Goal: Task Accomplishment & Management: Manage account settings

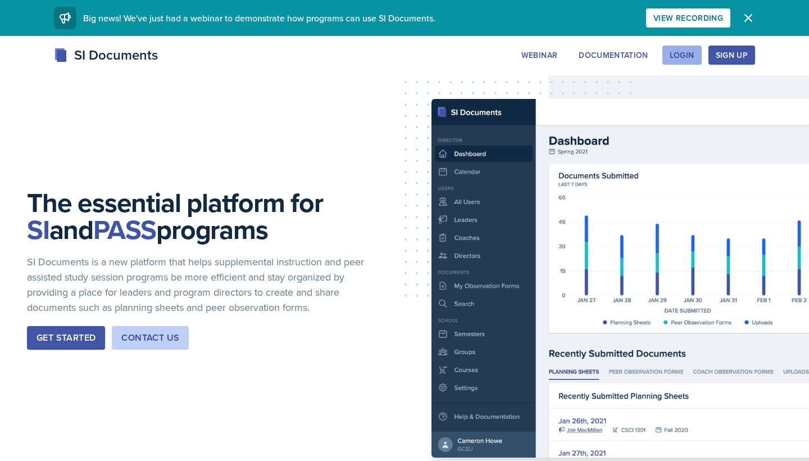
click at [688, 58] on div "Login" at bounding box center [682, 55] width 25 height 9
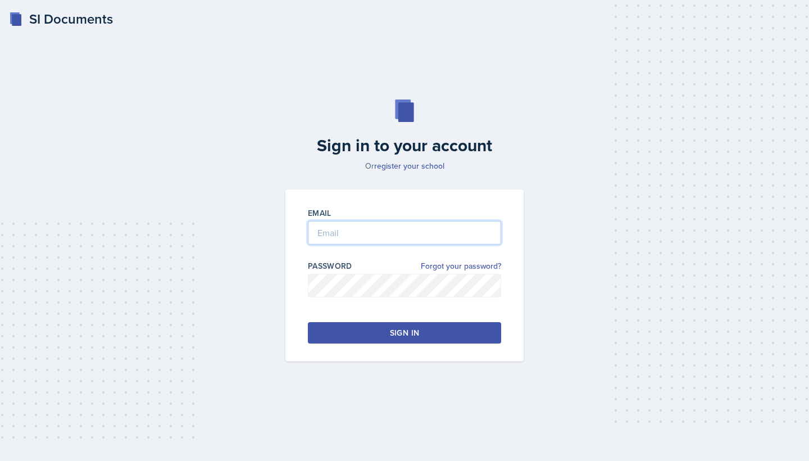
click at [434, 233] on input "email" at bounding box center [404, 233] width 193 height 24
click at [386, 230] on input "email" at bounding box center [404, 233] width 193 height 24
type input "[EMAIL_ADDRESS][DOMAIN_NAME]"
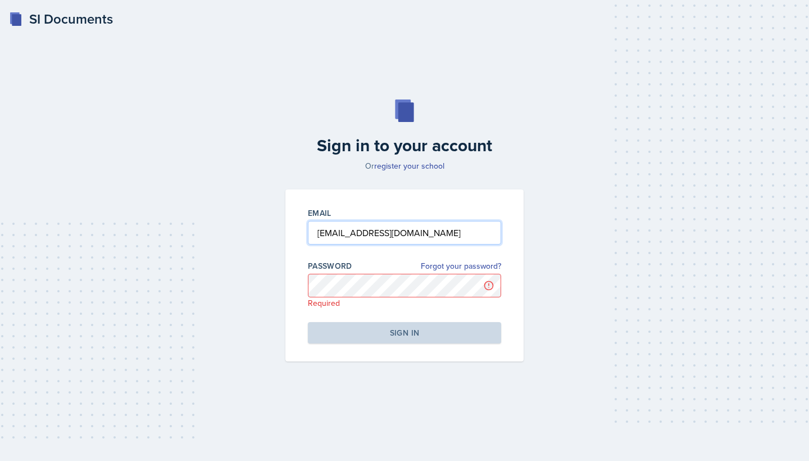
click at [432, 227] on input "[EMAIL_ADDRESS][DOMAIN_NAME]" at bounding box center [404, 233] width 193 height 24
click at [452, 268] on link "Forgot your password?" at bounding box center [461, 266] width 80 height 12
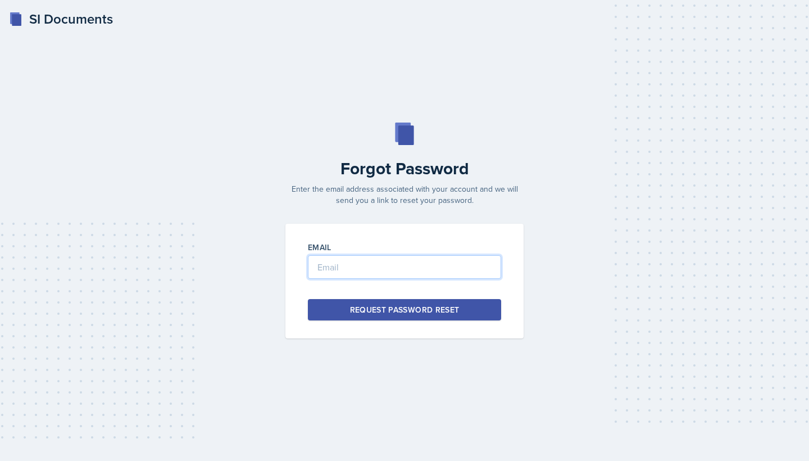
click at [397, 271] on input "email" at bounding box center [404, 267] width 193 height 24
type input "[EMAIL_ADDRESS][DOMAIN_NAME]"
click at [402, 311] on div "Request Password Reset" at bounding box center [405, 309] width 110 height 11
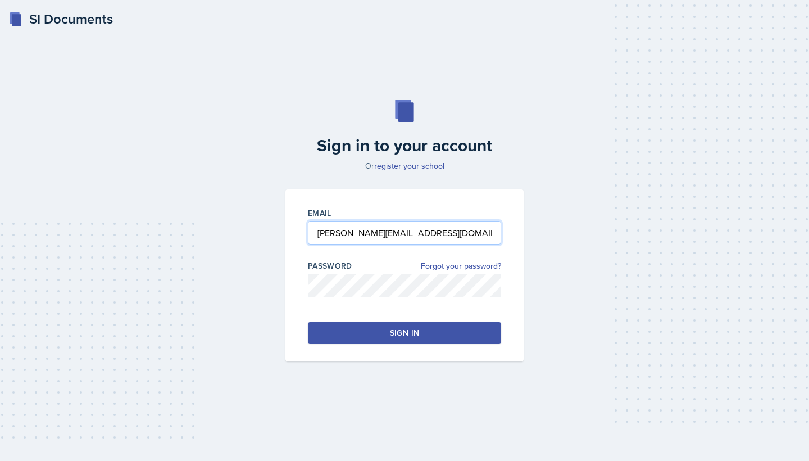
type input "[PERSON_NAME][EMAIL_ADDRESS][DOMAIN_NAME]"
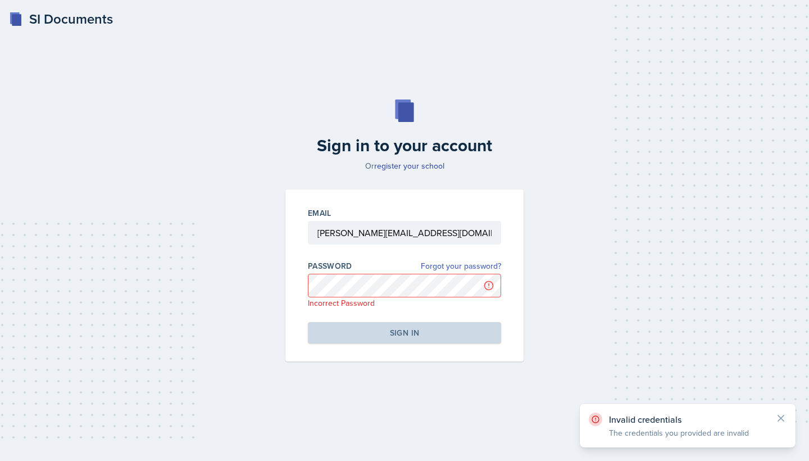
click at [444, 266] on link "Forgot your password?" at bounding box center [461, 266] width 80 height 12
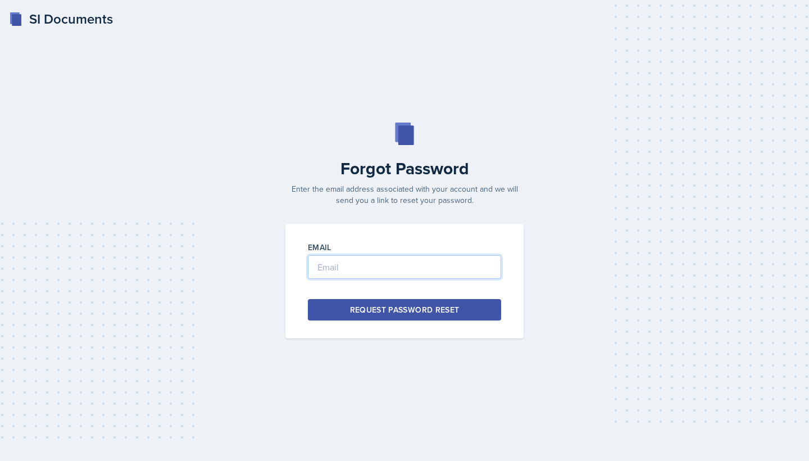
click at [391, 268] on input "email" at bounding box center [404, 267] width 193 height 24
type input "[PERSON_NAME][EMAIL_ADDRESS][DOMAIN_NAME]"
click at [414, 312] on div "Request Password Reset" at bounding box center [405, 309] width 110 height 11
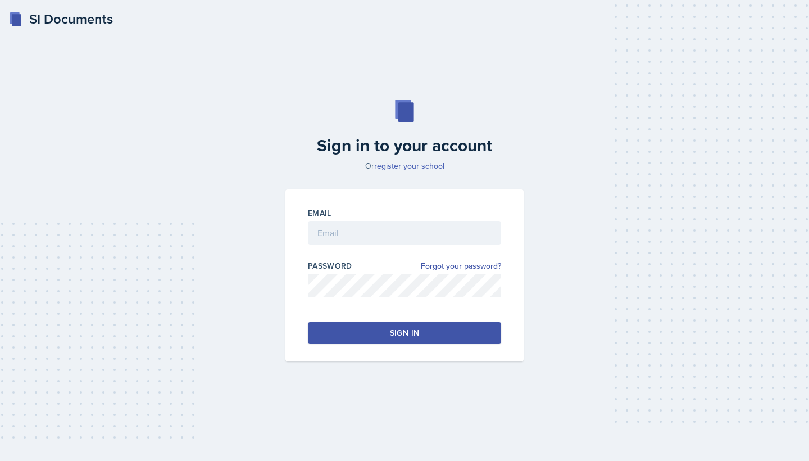
click at [393, 164] on link "register your school" at bounding box center [409, 165] width 70 height 11
click at [597, 151] on div "Sign in to your account Or register your school Email Password Forgot your pass…" at bounding box center [404, 231] width 773 height 334
click at [365, 234] on input "[EMAIL_ADDRESS][DOMAIN_NAME]" at bounding box center [404, 233] width 193 height 24
type input "[EMAIL_ADDRESS][DOMAIN_NAME]"
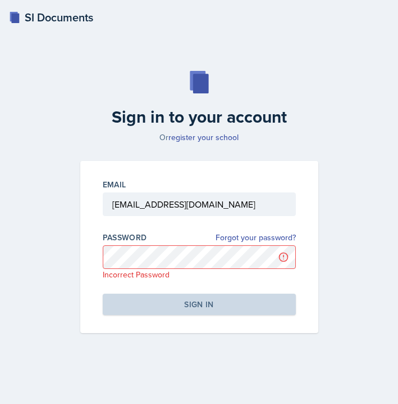
click at [66, 45] on div "Sign in to your account Or register your school Email [EMAIL_ADDRESS][DOMAIN_NA…" at bounding box center [198, 202] width 371 height 334
